Goal: Contribute content

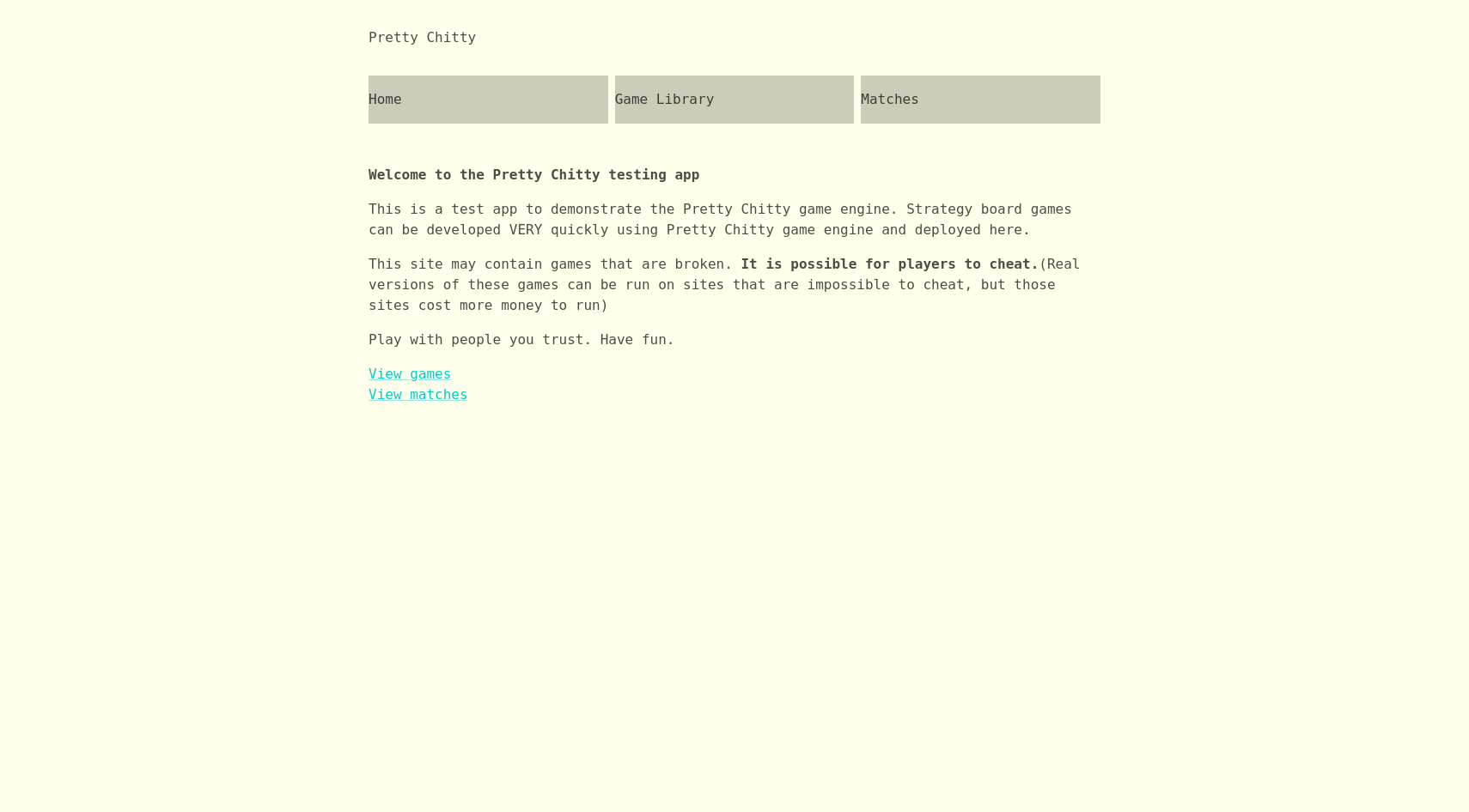
click at [703, 97] on div "Game Library" at bounding box center [734, 100] width 239 height 48
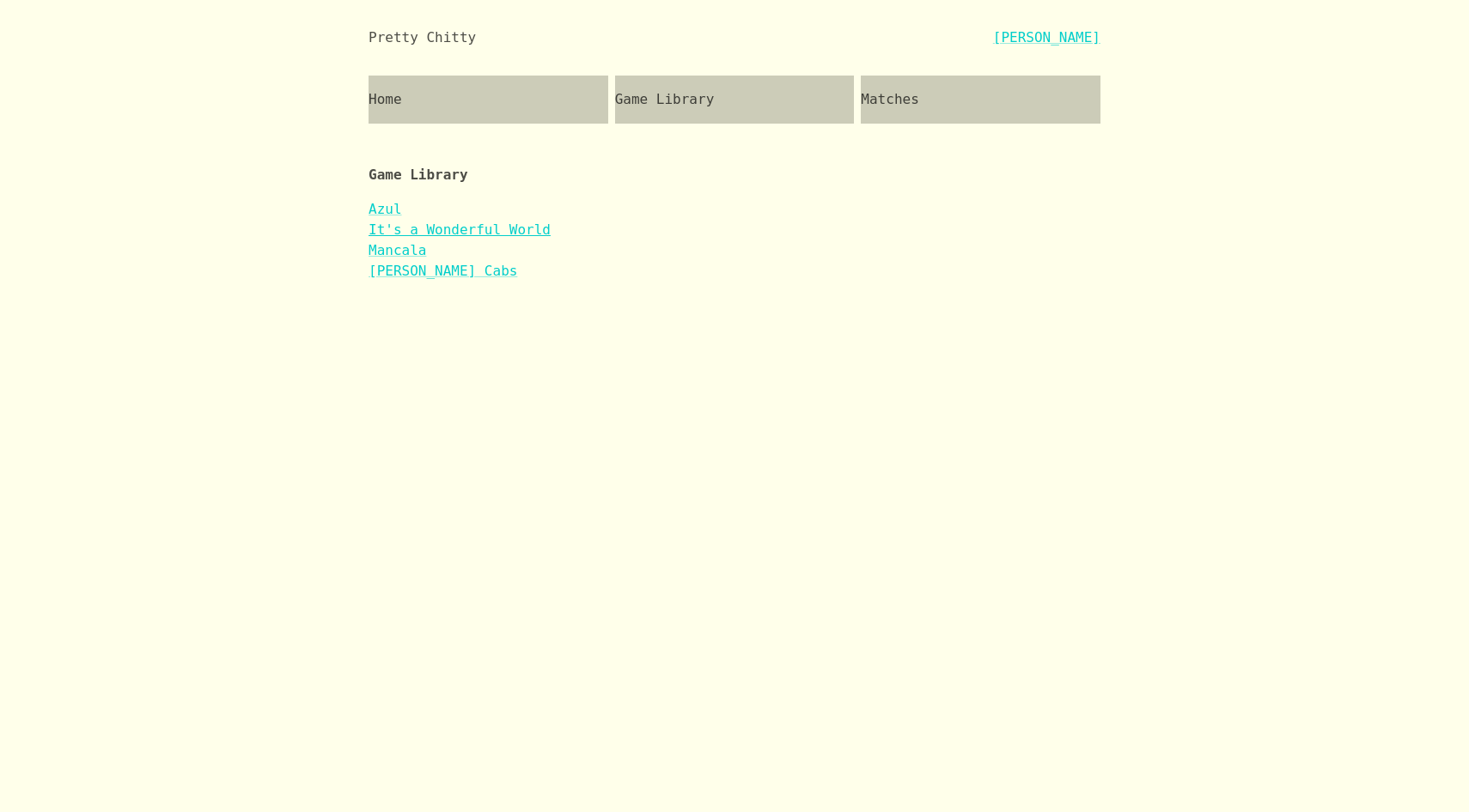
click at [503, 230] on link "It's a Wonderful World" at bounding box center [459, 229] width 182 height 16
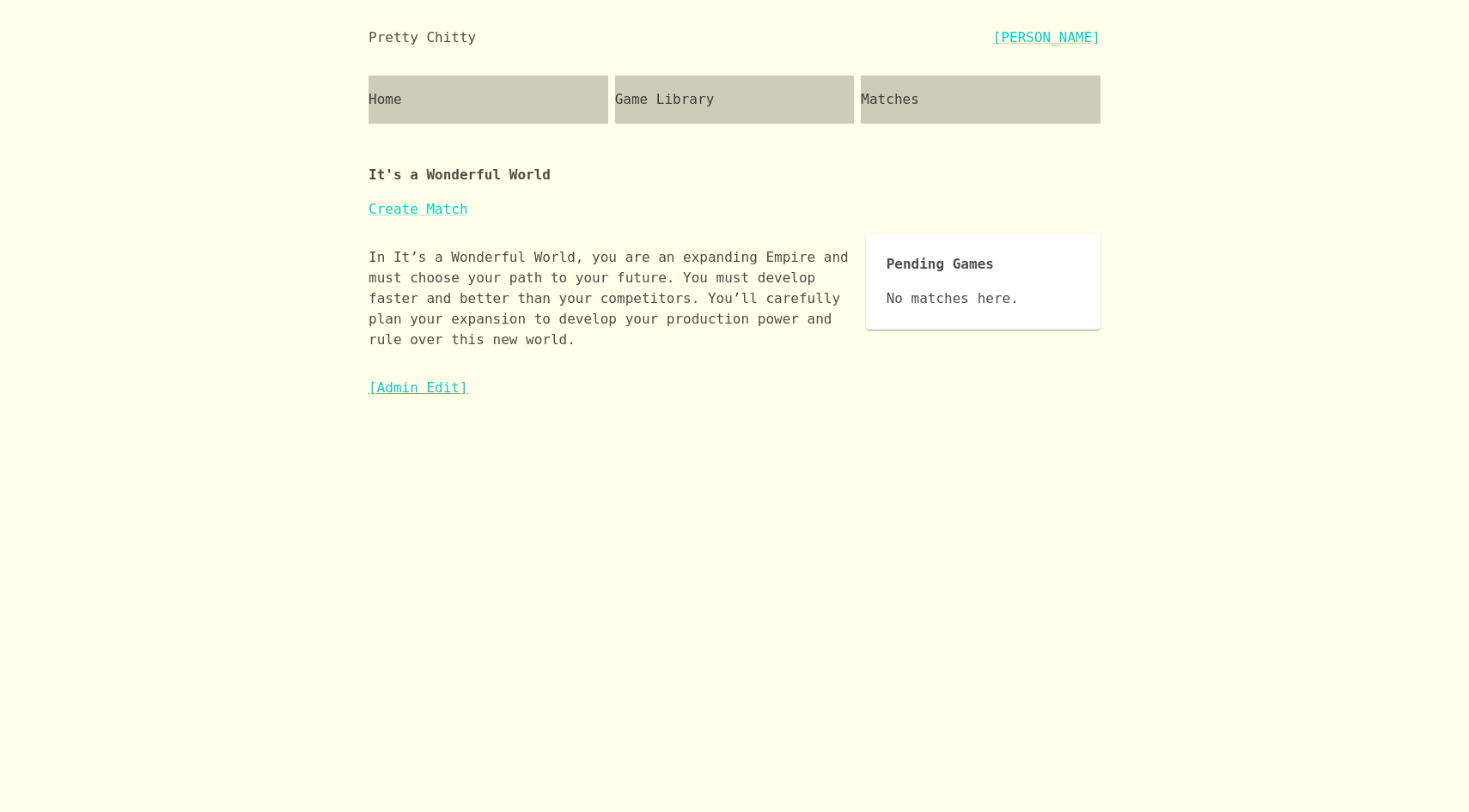
click at [431, 382] on link "[Admin Edit]" at bounding box center [418, 388] width 100 height 16
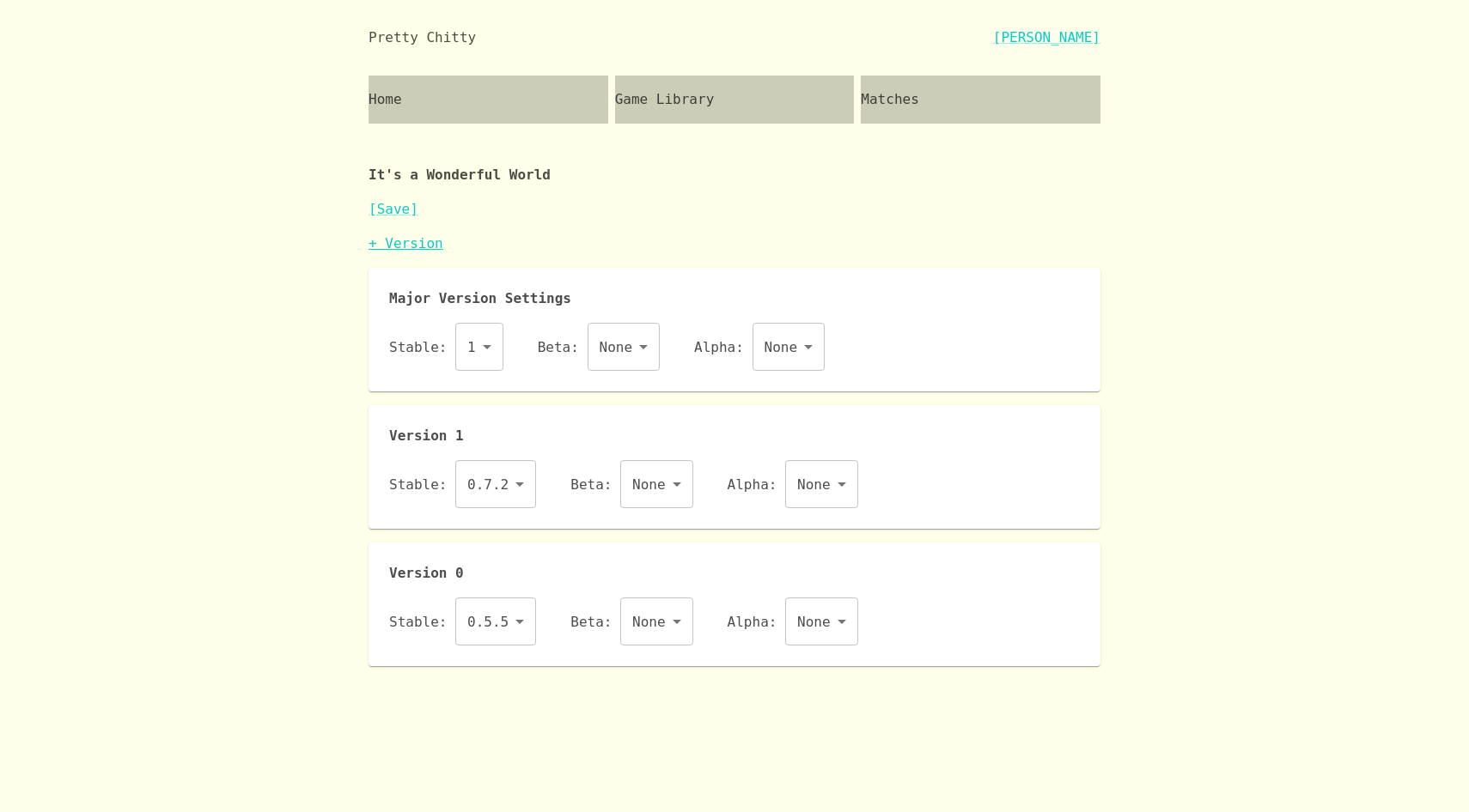
click at [419, 245] on link "+ Version" at bounding box center [406, 244] width 75 height 16
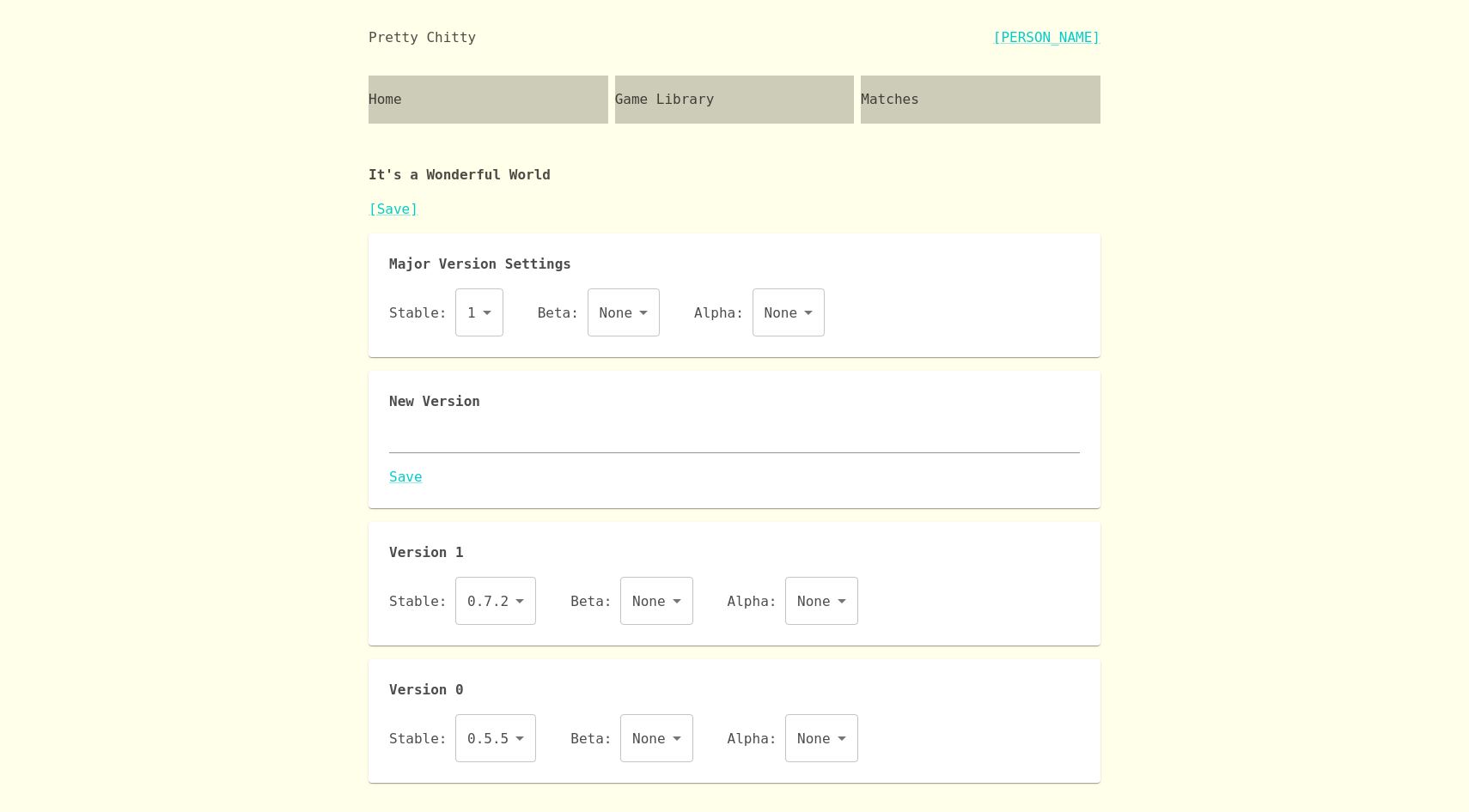
click at [488, 434] on textarea at bounding box center [734, 439] width 690 height 20
paste textarea "{ "id": "iaww", "name": "It's a Wonderful World", "major": 1, "description": "I…"
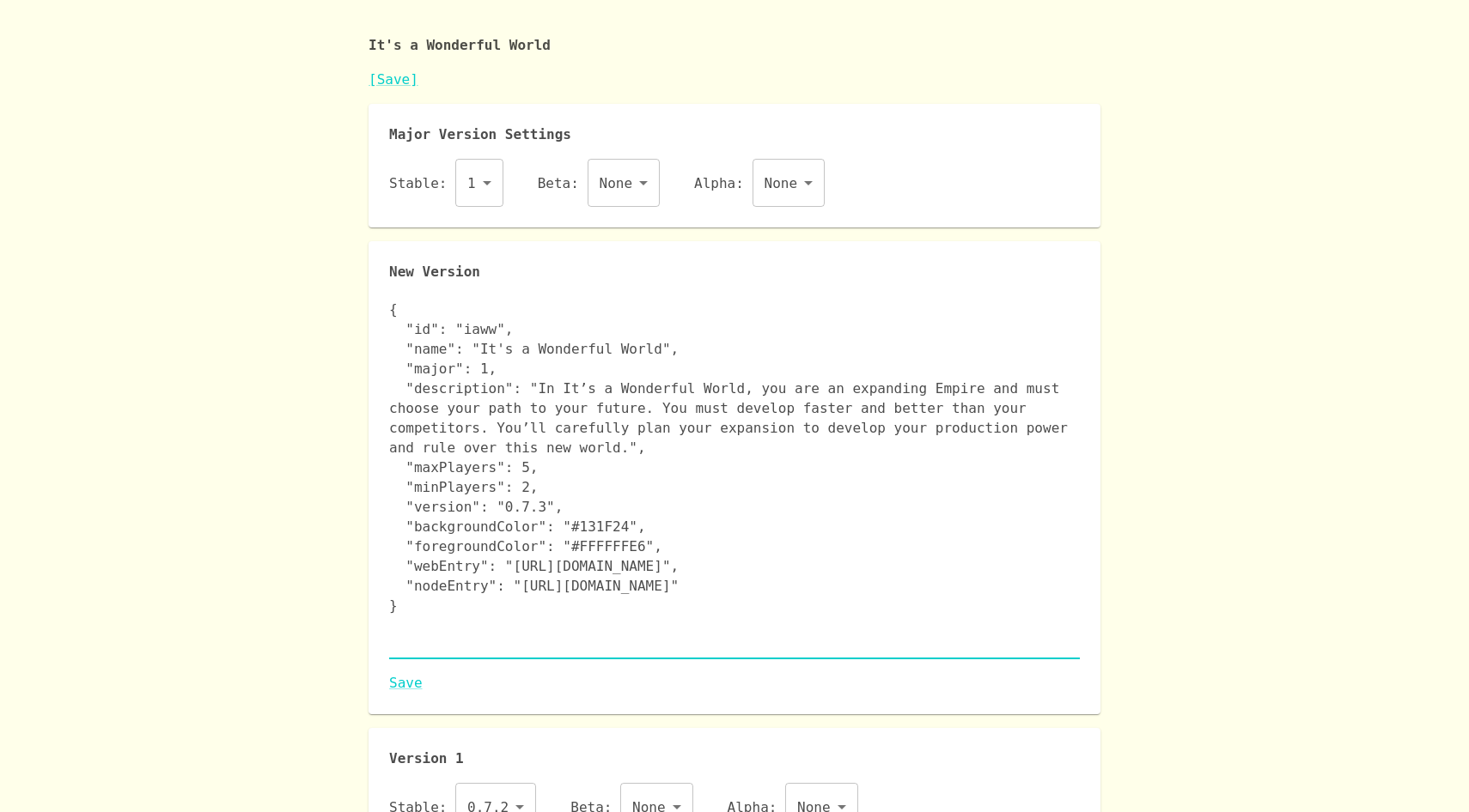
scroll to position [148, 0]
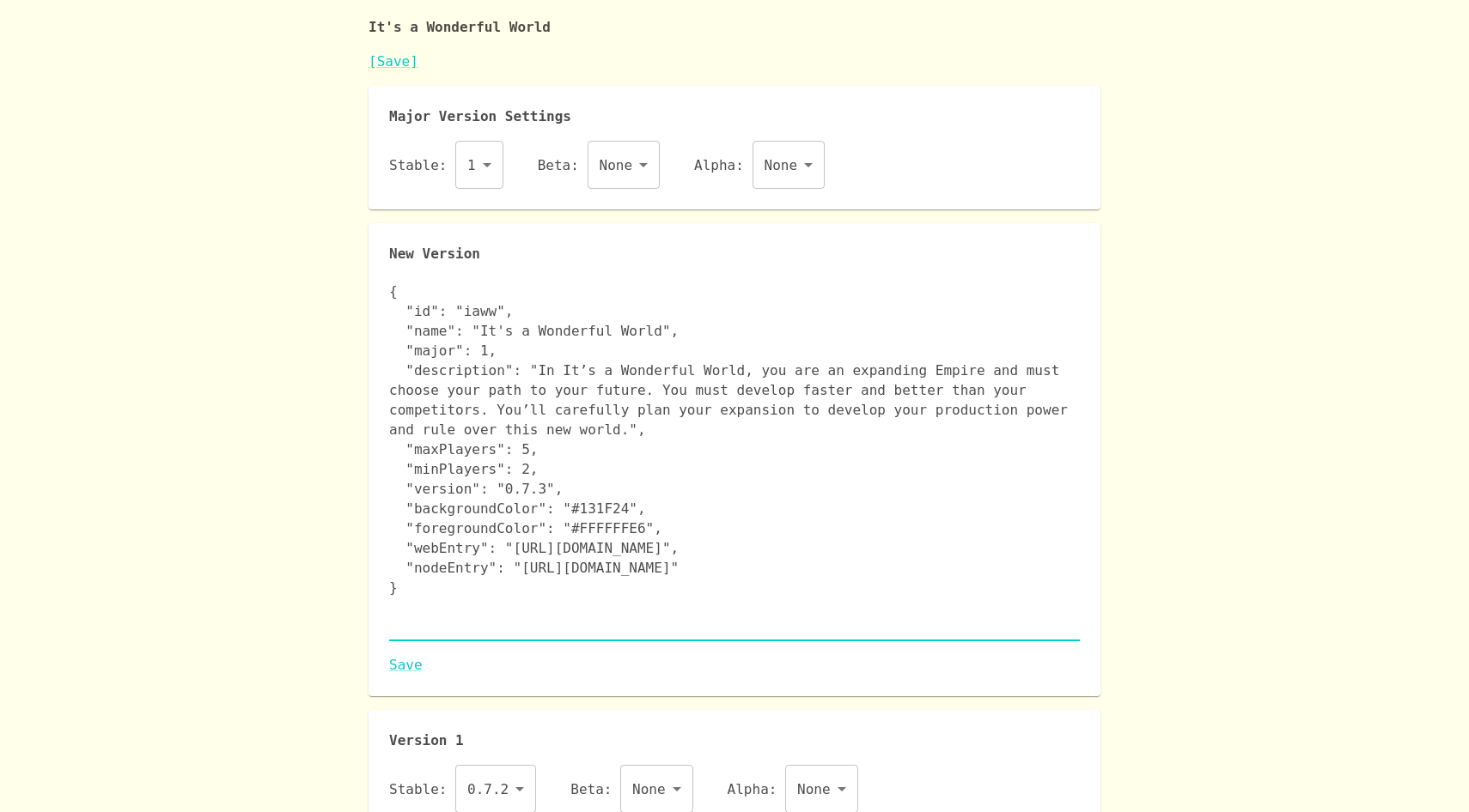
type textarea "{ "id": "iaww", "name": "It's a Wonderful World", "major": 1, "description": "I…"
click at [408, 667] on link "Save" at bounding box center [734, 665] width 690 height 20
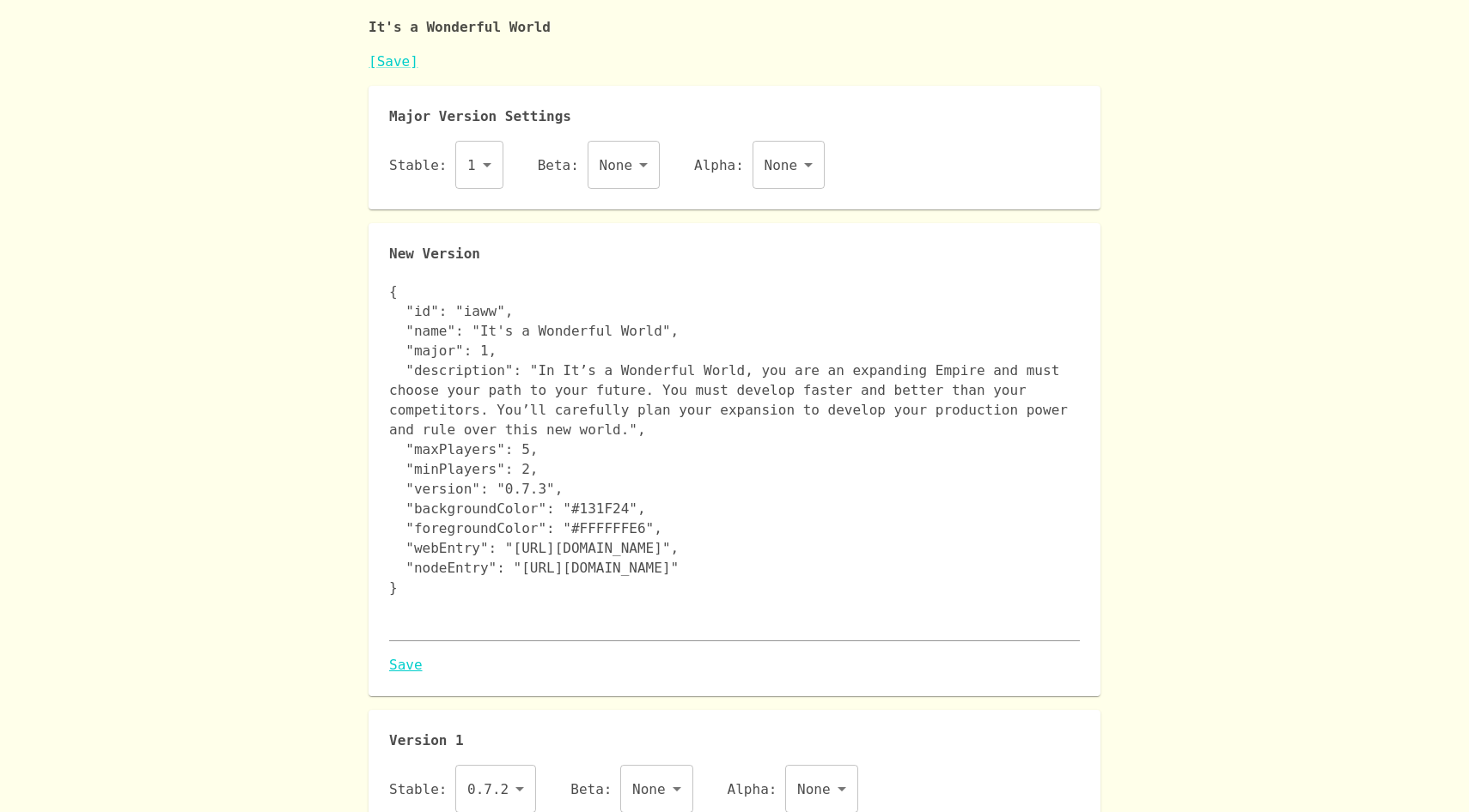
scroll to position [0, 0]
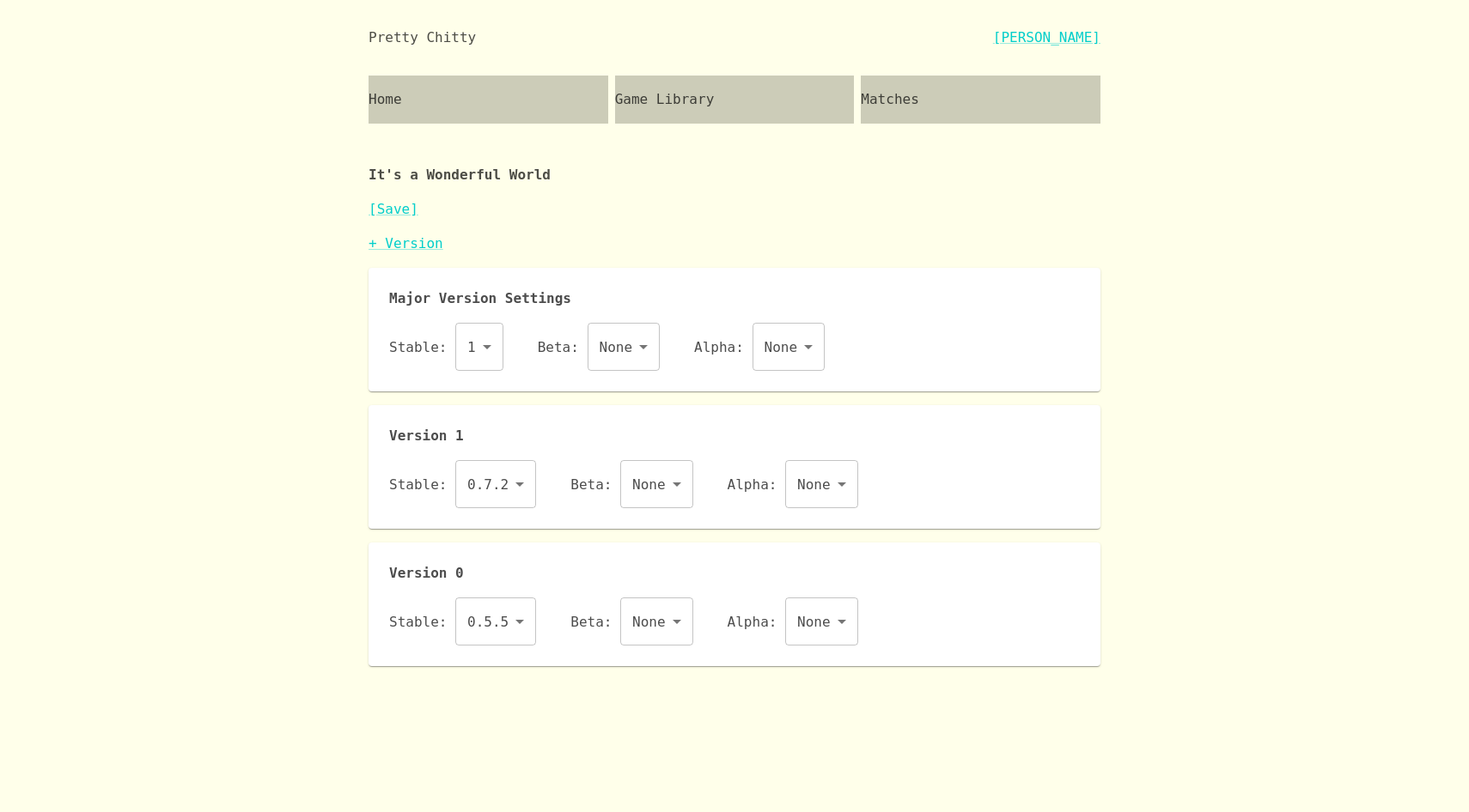
click at [508, 480] on body "Pretty Chitty [PERSON_NAME] Home Game Library Matches It's a Wonderful World [S…" at bounding box center [734, 333] width 1469 height 666
click at [494, 585] on li "0.7.3" at bounding box center [496, 592] width 81 height 31
type input "0.7.3"
click at [390, 207] on link "[Save]" at bounding box center [393, 209] width 50 height 16
